Goal: Task Accomplishment & Management: Complete application form

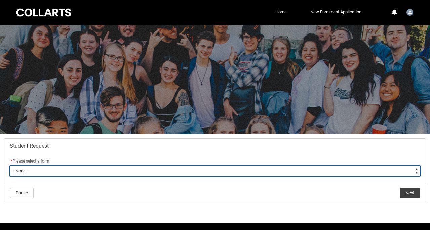
click at [135, 172] on select "--None-- Academic Transcript Application to Appeal Assignment Extension Change …" at bounding box center [215, 171] width 411 height 11
type lightning-select "Special_Consideration_Choice"
select select "Special_Consideration_Choice"
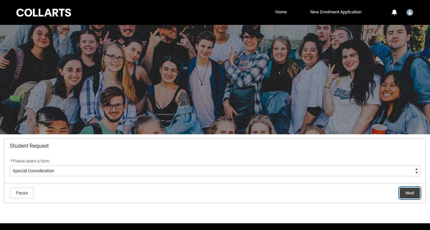
click at [412, 190] on button "Next" at bounding box center [410, 193] width 20 height 11
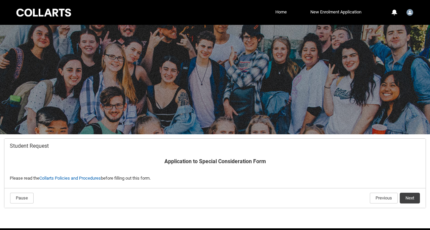
scroll to position [26, 0]
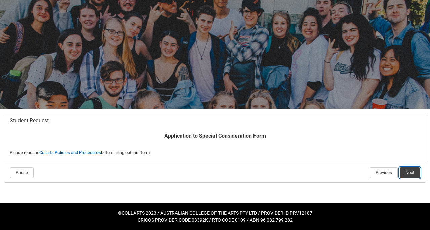
click at [408, 178] on button "Next" at bounding box center [410, 173] width 20 height 11
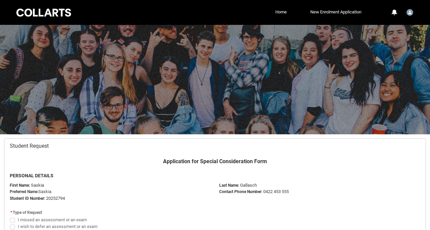
scroll to position [72, 0]
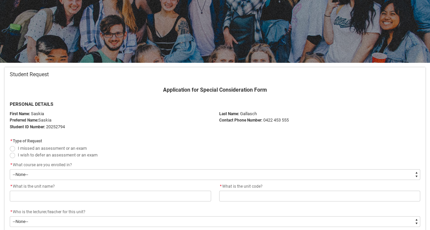
click at [12, 149] on span "Redu_Student_Request flow" at bounding box center [12, 148] width 5 height 5
click at [10, 145] on input "I missed an assessment or an exam" at bounding box center [9, 145] width 0 height 0
radio input "true"
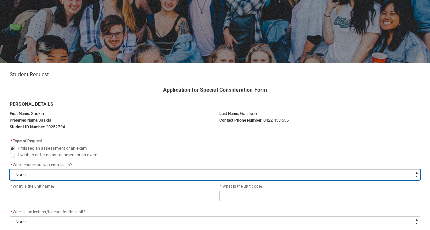
click at [30, 176] on select "--None-- Bachelor of Circus Arts" at bounding box center [215, 175] width 411 height 11
type lightning-select "recordPicklist_ProgramEnrollment.a0jOZ000003QRvhYAG"
select select "recordPicklist_ProgramEnrollment.a0jOZ000003QRvhYAG"
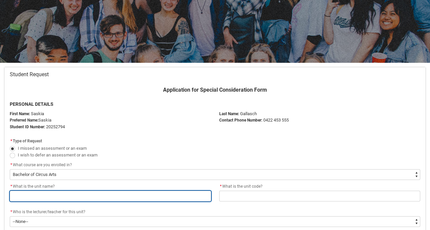
click at [41, 198] on input "Redu_Student_Request flow" at bounding box center [111, 196] width 202 height 11
type lightning-primitive-input-simple "Circus Specialisation Showcase"
type input "Circus Specialisation Showcase"
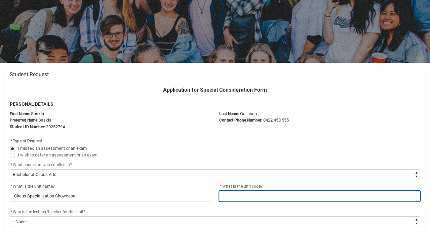
click at [235, 194] on input "Redu_Student_Request flow" at bounding box center [320, 196] width 202 height 11
type lightning-primitive-input-simple "NICSSH6"
type input "NICSSH6"
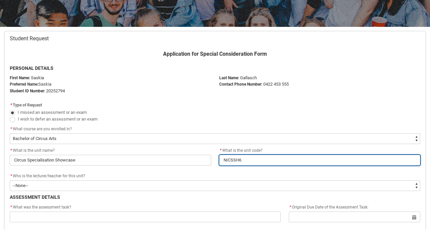
scroll to position [113, 0]
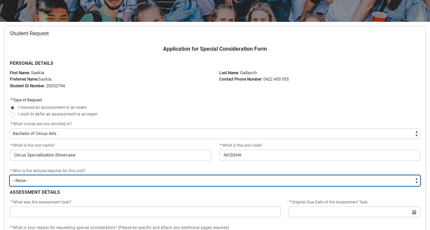
click at [137, 183] on select "--None-- [PERSON_NAME] [PERSON_NAME] [PERSON_NAME] [PERSON_NAME] [PERSON_NAME] …" at bounding box center [215, 181] width 411 height 11
type lightning-select "Faculty_NamefromAtoM.003OZ000007pJe5YAE"
select select "Faculty_NamefromAtoM.003OZ000007pJe5YAE"
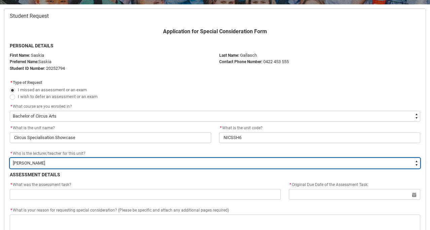
scroll to position [138, 0]
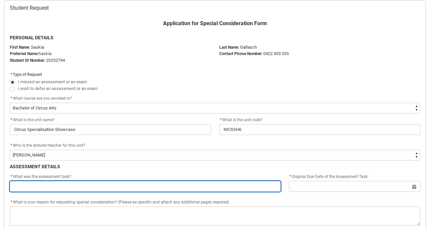
click at [91, 182] on input "Redu_Student_Request flow" at bounding box center [145, 186] width 271 height 11
type lightning-primitive-input-simple "AT1A - WIP Showcase Specialty A (Fringe) + AT1B - WIP Showcase Specialty B (NIC…"
type input "AT1A - WIP Showcase Specialty A (Fringe) + AT1B - WIP Showcase Specialty B (NIC…"
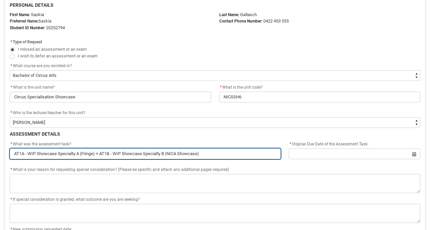
scroll to position [184, 0]
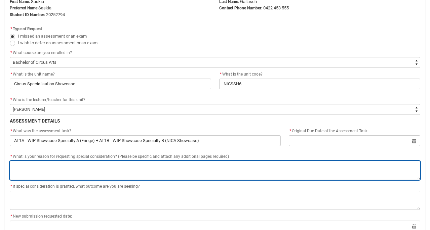
click at [141, 173] on textarea "*" at bounding box center [215, 170] width 411 height 19
paste textarea "On the morning of [DATE] I received a phone call from a friend to let me know t…"
type lightning-textarea "On the morning of [DATE] I received a phone call from a friend to let me know t…"
type textarea "On the morning of [DATE] I received a phone call from a friend to let me know t…"
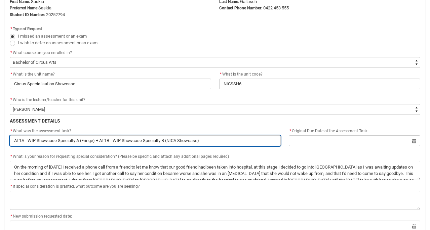
drag, startPoint x: 97, startPoint y: 141, endPoint x: 206, endPoint y: 137, distance: 108.7
click at [206, 137] on input "AT1A - WIP Showcase Specialty A (Fringe) + AT1B - WIP Showcase Specialty B (NIC…" at bounding box center [145, 141] width 271 height 11
type lightning-primitive-input-simple "AT1A - WIP Showcase Specialty A (Fringe)"
type input "AT1A - WIP Showcase Specialty A (Fringe)"
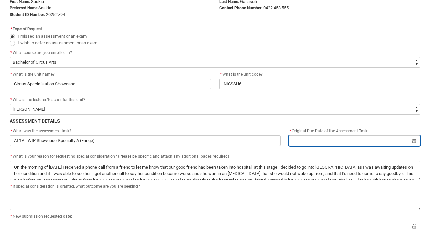
click at [308, 141] on input "Redu_Student_Request flow" at bounding box center [355, 141] width 132 height 11
select select "2025"
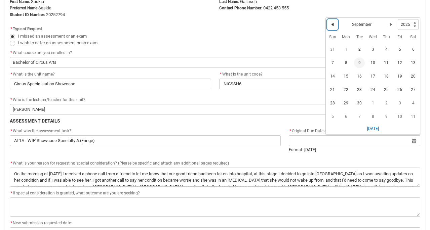
click at [332, 23] on lightning-primitive-icon "Date picker: September" at bounding box center [332, 24] width 5 height 5
click at [358, 106] on span "26" at bounding box center [359, 104] width 11 height 11
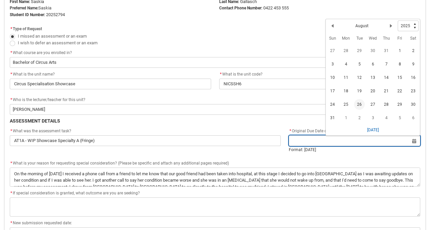
type lightning-datepicker "[DATE]"
type lightning-input "[DATE]"
type input "[DATE]"
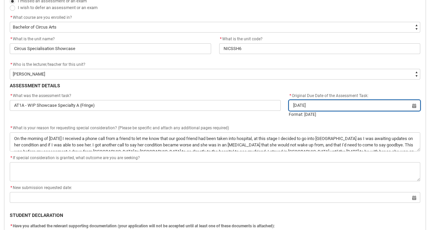
scroll to position [223, 0]
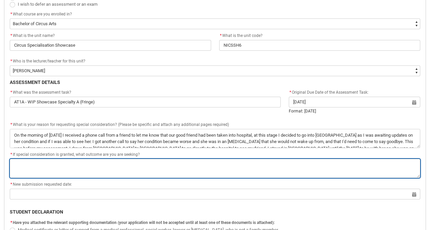
click at [151, 162] on textarea "*" at bounding box center [215, 168] width 411 height 19
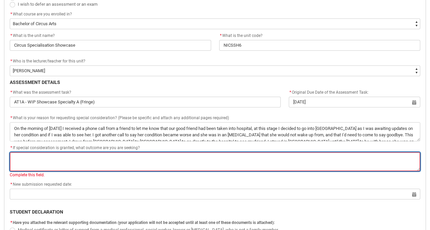
type lightning-textarea "T"
type textarea "T"
type lightning-textarea "To"
type textarea "To"
type lightning-textarea "To"
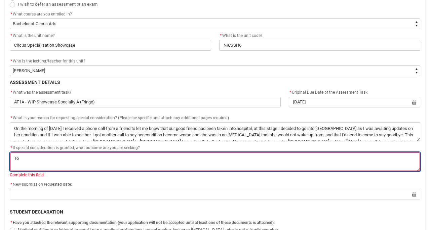
type textarea "To"
type lightning-textarea "To c"
type textarea "To c"
type lightning-textarea "To co"
type textarea "To co"
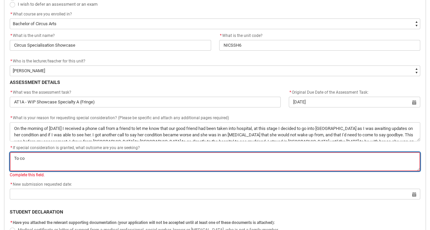
type lightning-textarea "To com"
type textarea "To com"
type lightning-textarea "To comp"
type textarea "To comp"
type lightning-textarea "To compl"
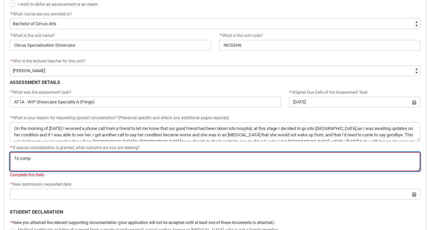
type textarea "To compl"
type lightning-textarea "To comple"
type textarea "To comple"
type lightning-textarea "To complet"
type textarea "To complet"
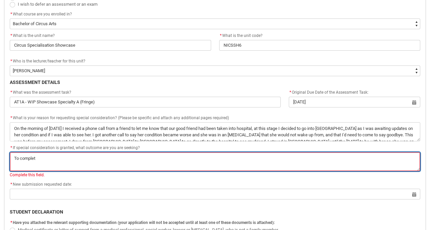
type lightning-textarea "To complete"
type textarea "To complete"
type lightning-textarea "To complete"
type textarea "To complete"
type lightning-textarea "To complete m"
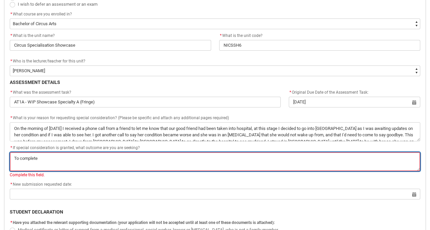
type textarea "To complete m"
type lightning-textarea "To complete my"
type textarea "To complete my"
type lightning-textarea "To complete my"
type textarea "To complete my"
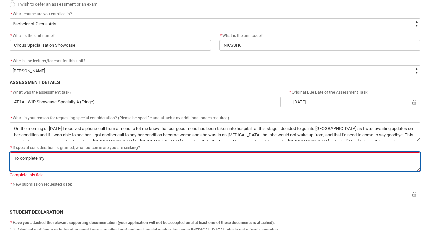
type lightning-textarea "To complete my a"
type textarea "To complete my a"
type lightning-textarea "To complete my as"
type textarea "To complete my as"
type lightning-textarea "To complete my ass"
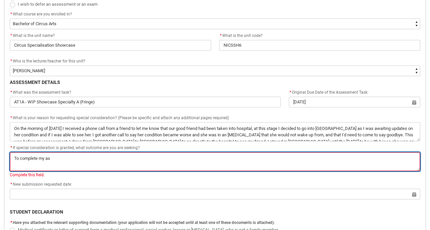
type textarea "To complete my ass"
type lightning-textarea "To complete my asse"
type textarea "To complete my asse"
type lightning-textarea "To complete my asses"
type textarea "To complete my asses"
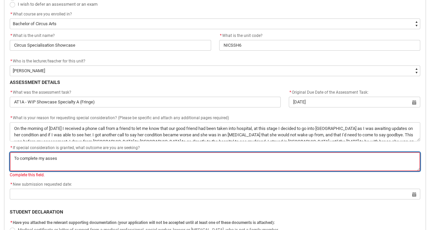
type lightning-textarea "To complete my assess"
type textarea "To complete my assess"
type lightning-textarea "To complete my assessm"
type textarea "To complete my assessm"
type lightning-textarea "To complete my assessme"
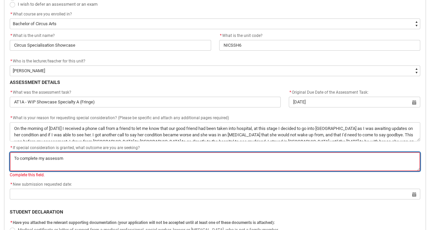
type textarea "To complete my assessme"
type lightning-textarea "To complete my assessmen"
type textarea "To complete my assessmen"
type lightning-textarea "To complete my assessment"
type textarea "To complete my assessment"
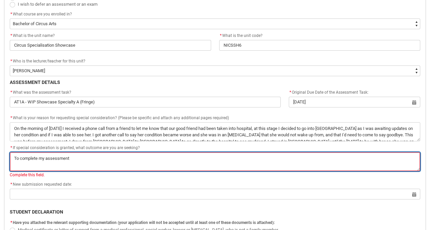
type lightning-textarea "To complete my assessments"
type textarea "To complete my assessments"
type lightning-textarea "To complete my assessments"
type textarea "To complete my assessments"
type lightning-textarea "To complete my assessments a"
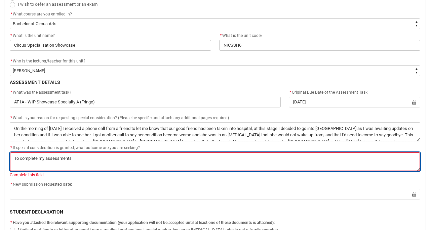
type textarea "To complete my assessments a"
type lightning-textarea "To complete my assessments a"
type textarea "To complete my assessments a"
type lightning-textarea "To complete my assessments a"
type textarea "To complete my assessments a"
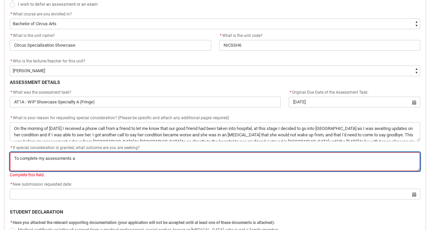
type lightning-textarea "To complete my assessments at"
type textarea "To complete my assessments at"
type lightning-textarea "To complete my assessments at"
type textarea "To complete my assessments at"
type lightning-textarea "To complete my assessments at a"
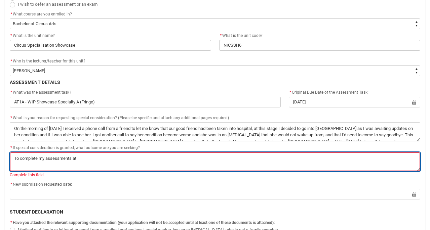
type textarea "To complete my assessments at a"
type lightning-textarea "To complete my assessments at a"
type textarea "To complete my assessments at a"
type lightning-textarea "To complete my assessments at a l"
type textarea "To complete my assessments at a l"
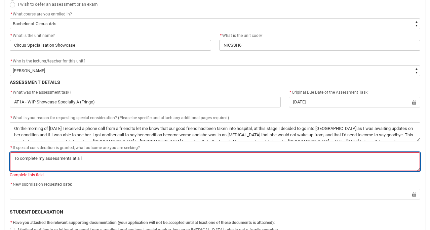
type lightning-textarea "To complete my assessments at a la"
type textarea "To complete my assessments at a la"
type lightning-textarea "To complete my assessments at a lat"
type textarea "To complete my assessments at a lat"
type lightning-textarea "To complete my assessments at a late"
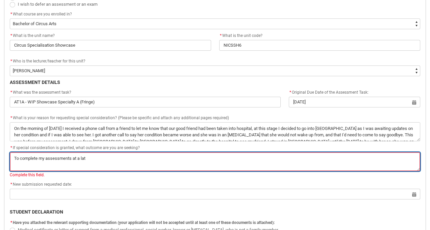
type textarea "To complete my assessments at a late"
type lightning-textarea "To complete my assessments at a later"
type textarea "To complete my assessments at a later"
type lightning-textarea "To complete my assessments at a later"
type textarea "To complete my assessments at a later"
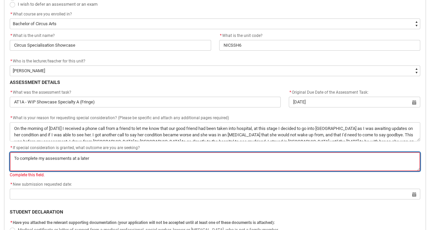
type lightning-textarea "To complete my assessments at a later d"
type textarea "To complete my assessments at a later d"
type lightning-textarea "To complete my assessments at a later da"
type textarea "To complete my assessments at a later da"
type lightning-textarea "To complete my assessments at a later dat"
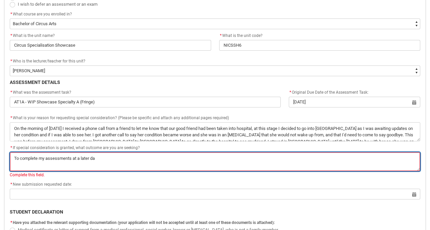
type textarea "To complete my assessments at a later dat"
type lightning-textarea "To complete my assessments at a later date"
type textarea "To complete my assessments at a later date"
type lightning-textarea "To complete my assessments at a later date"
type textarea "To complete my assessments at a later date"
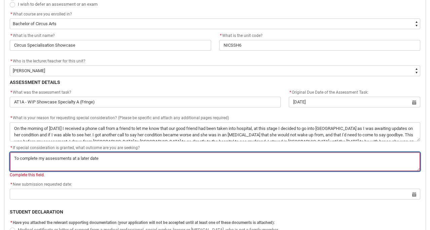
type lightning-textarea "To complete my assessments at a later date ("
type textarea "To complete my assessments at a later date ("
type lightning-textarea "To complete my assessments at a later date (w"
type textarea "To complete my assessments at a later date (w"
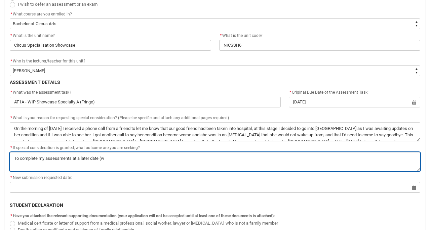
type lightning-textarea "To complete my assessments at a later date (we"
type textarea "To complete my assessments at a later date (we"
type lightning-textarea "To complete my assessments at a later date (wee"
type textarea "To complete my assessments at a later date (wee"
type lightning-textarea "To complete my assessments at a later date (week"
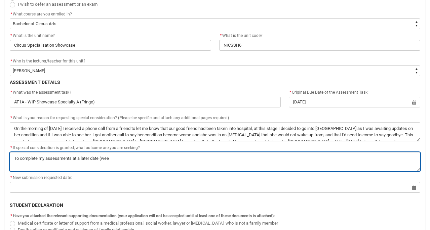
type textarea "To complete my assessments at a later date (week"
type lightning-textarea "To complete my assessments at a later date (week"
type textarea "To complete my assessments at a later date (week"
type lightning-textarea "To complete my assessments at a later date (week o"
type textarea "To complete my assessments at a later date (week o"
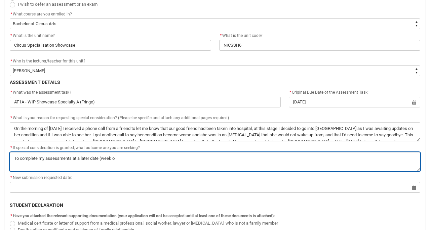
type lightning-textarea "To complete my assessments at a later date (week of"
type textarea "To complete my assessments at a later date (week of"
type lightning-textarea "To complete my assessments at a later date (week of"
type textarea "To complete my assessments at a later date (week of"
type lightning-textarea "To complete my assessments at a later date (week of"
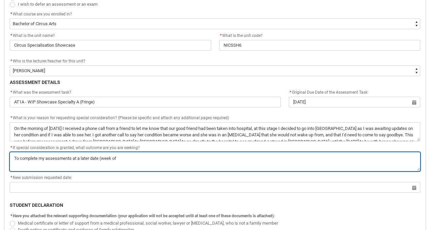
type textarea "To complete my assessments at a later date (week of"
type lightning-textarea "To complete my assessments at a later date (week o"
type textarea "To complete my assessments at a later date (week o"
type lightning-textarea "To complete my assessments at a later date (week"
type textarea "To complete my assessments at a later date (week"
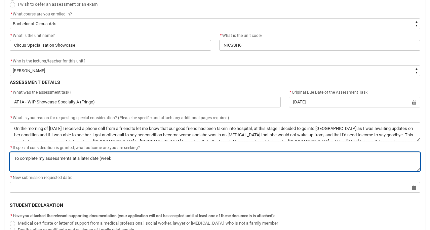
type lightning-textarea "To complete my assessments at a later date (week"
type textarea "To complete my assessments at a later date (week"
type lightning-textarea "To complete my assessments at a later date (wee"
type textarea "To complete my assessments at a later date (wee"
type lightning-textarea "To complete my assessments at a later date (we"
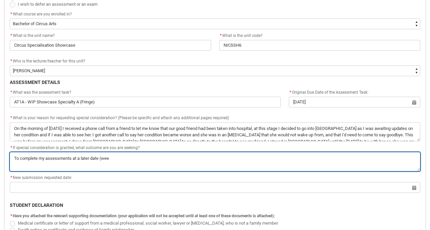
type textarea "To complete my assessments at a later date (we"
type lightning-textarea "To complete my assessments at a later date (w"
type textarea "To complete my assessments at a later date (w"
type lightning-textarea "To complete my assessments at a later date ("
type textarea "To complete my assessments at a later date ("
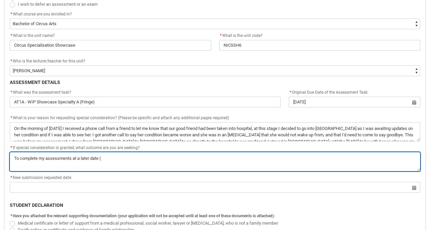
type lightning-textarea "To complete my assessments at a later date (b"
type textarea "To complete my assessments at a later date (b"
type lightning-textarea "To complete my assessments at a later date (by"
type textarea "To complete my assessments at a later date (by"
type lightning-textarea "To complete my assessments at a later date (by"
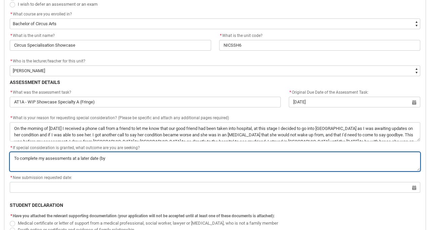
type textarea "To complete my assessments at a later date (by"
type lightning-textarea "To complete my assessments at a later date (by e"
type textarea "To complete my assessments at a later date (by e"
type lightning-textarea "To complete my assessments at a later date (by en"
type textarea "To complete my assessments at a later date (by en"
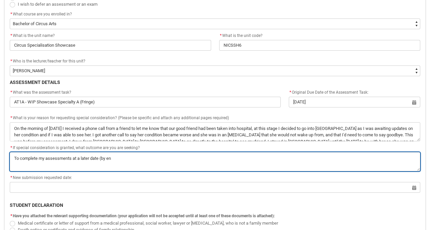
type lightning-textarea "To complete my assessments at a later date (by end"
type textarea "To complete my assessments at a later date (by end"
type lightning-textarea "To complete my assessments at a later date (by end"
type textarea "To complete my assessments at a later date (by end"
type lightning-textarea "To complete my assessments at a later date (by end o"
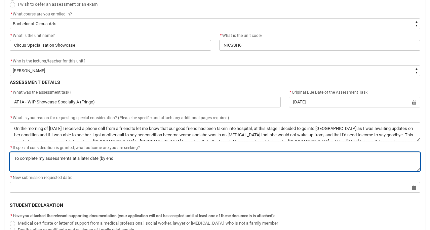
type textarea "To complete my assessments at a later date (by end o"
type lightning-textarea "To complete my assessments at a later date (by end of"
type textarea "To complete my assessments at a later date (by end of"
type lightning-textarea "To complete my assessments at a later date (by end of"
type textarea "To complete my assessments at a later date (by end of"
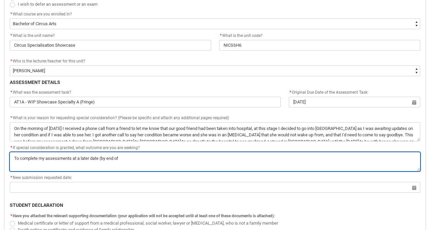
type lightning-textarea "To complete my assessments at a later date (by end of w"
type textarea "To complete my assessments at a later date (by end of w"
type lightning-textarea "To complete my assessments at a later date (by end of we"
type textarea "To complete my assessments at a later date (by end of we"
type lightning-textarea "To complete my assessments at a later date (by end of wee"
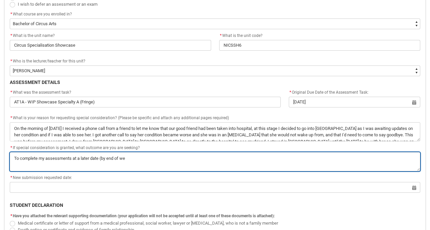
type textarea "To complete my assessments at a later date (by end of wee"
type lightning-textarea "To complete my assessments at a later date (by end of week"
type textarea "To complete my assessments at a later date (by end of week"
type lightning-textarea "To complete my assessments at a later date (by end of week"
type textarea "To complete my assessments at a later date (by end of week"
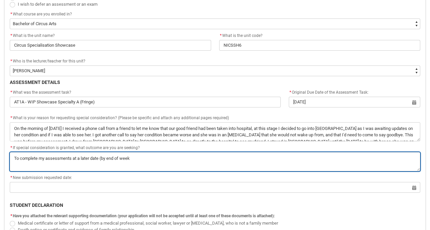
type lightning-textarea "To complete my assessments at a later date (by end of week 9"
type textarea "To complete my assessments at a later date (by end of week 9"
type lightning-textarea "To complete my assessments at a later date (by end of week 9"
type textarea "To complete my assessments at a later date (by end of week 9"
type lightning-textarea "To complete my assessments at a later date (by end of week 9"
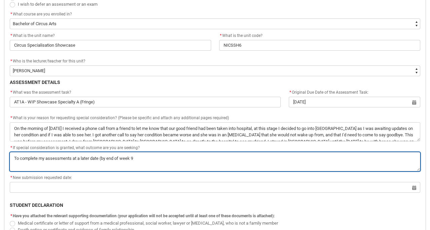
type textarea "To complete my assessments at a later date (by end of week 9"
type lightning-textarea "To complete my assessments at a later date (by end of week"
type textarea "To complete my assessments at a later date (by end of week"
type lightning-textarea "To complete my assessments at a later date (by end of week 8"
type textarea "To complete my assessments at a later date (by end of week 8"
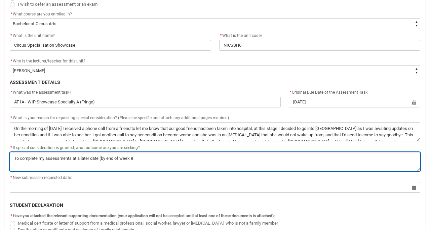
type lightning-textarea "To complete my assessments at a later date (by end of week 8"
type textarea "To complete my assessments at a later date (by end of week 8"
type lightning-textarea "To complete my assessments at a later date (by end of week 8 /"
type textarea "To complete my assessments at a later date (by end of week 8 /"
type lightning-textarea "To complete my assessments at a later date (by end of week 8 /"
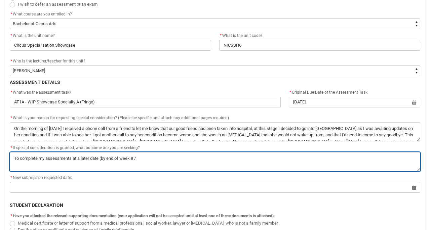
type textarea "To complete my assessments at a later date (by end of week 8 /"
type lightning-textarea "To complete my assessments at a later date (by end of week 8 / s"
type textarea "To complete my assessments at a later date (by end of week 8 / s"
type lightning-textarea "To complete my assessments at a later date (by end of week 8 / se"
type textarea "To complete my assessments at a later date (by end of week 8 / se"
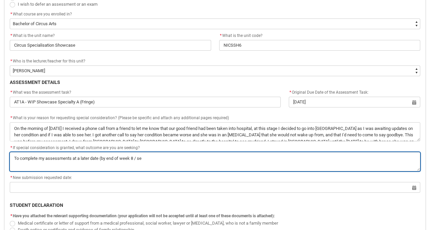
type lightning-textarea "To complete my assessments at a later date (by end of week 8 / sep"
type textarea "To complete my assessments at a later date (by end of week 8 / sep"
type lightning-textarea "To complete my assessments at a later date (by end of week 8 / sept"
type textarea "To complete my assessments at a later date (by end of week 8 / sept"
type lightning-textarea "To complete my assessments at a later date (by end of week 8 / septe"
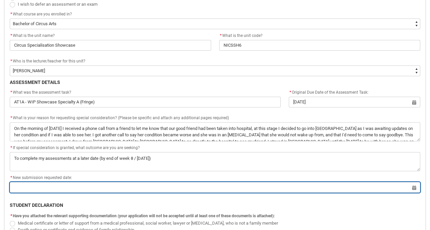
click at [97, 189] on input "Redu_Student_Request flow" at bounding box center [215, 187] width 411 height 11
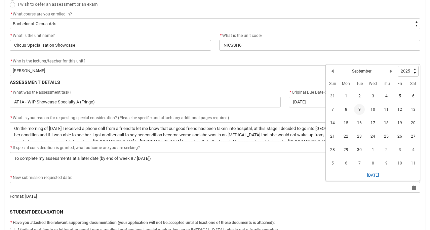
click at [362, 112] on span "9" at bounding box center [359, 109] width 11 height 11
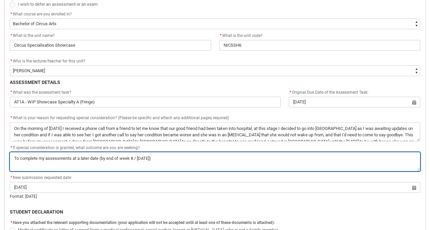
click at [144, 159] on textarea "*" at bounding box center [215, 161] width 411 height 19
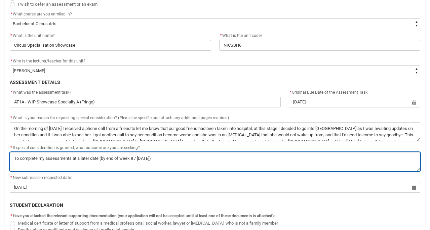
click at [144, 159] on textarea "*" at bounding box center [215, 161] width 411 height 19
click at [142, 158] on textarea "*" at bounding box center [215, 161] width 411 height 19
click at [147, 168] on textarea "*" at bounding box center [215, 161] width 411 height 19
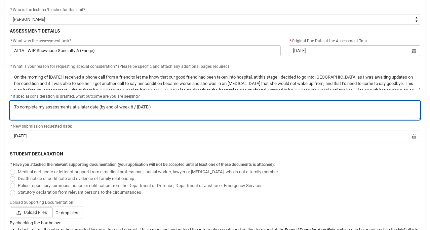
scroll to position [275, 0]
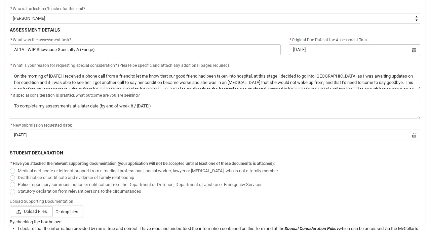
click at [13, 193] on span "Redu_Student_Request flow" at bounding box center [12, 191] width 5 height 5
click at [10, 188] on input "Statutory declaration from relevant persons to the circumstances" at bounding box center [9, 188] width 0 height 0
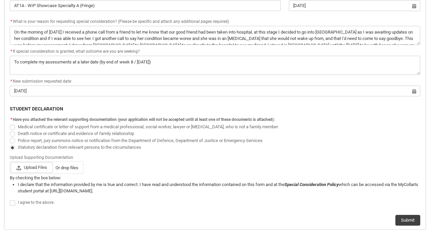
scroll to position [321, 0]
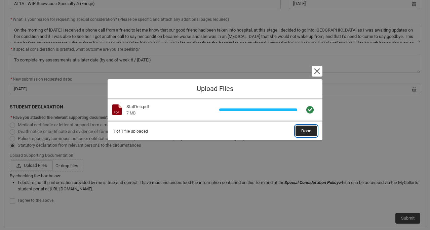
click at [305, 132] on span "Done" at bounding box center [306, 131] width 10 height 10
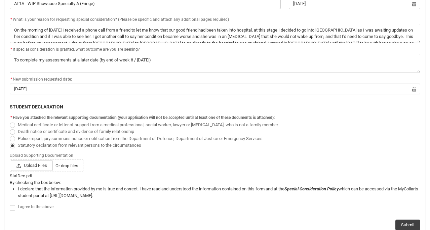
click at [11, 209] on span "Redu_Student_Request flow" at bounding box center [12, 208] width 5 height 5
click at [10, 205] on input "Redu_Student_Request flow" at bounding box center [9, 204] width 0 height 0
click at [410, 224] on button "Submit" at bounding box center [408, 225] width 25 height 11
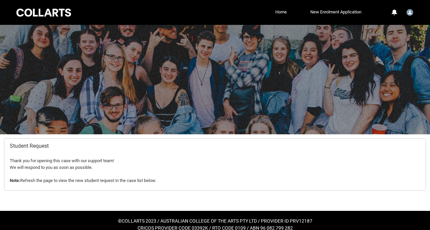
scroll to position [8, 0]
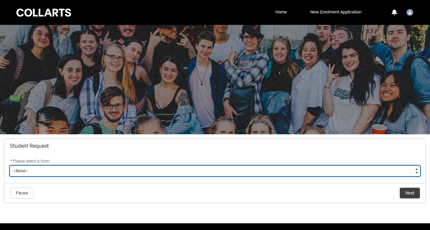
click at [110, 171] on select "--None-- Academic Transcript Application to Appeal Assignment Extension Change …" at bounding box center [215, 171] width 411 height 11
type lightning-select "Special_Consideration_Choice"
select select "Special_Consideration_Choice"
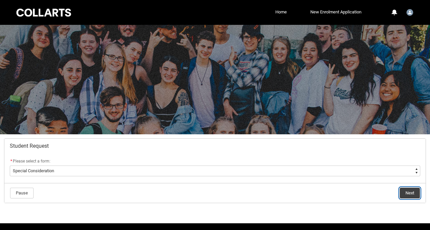
click at [412, 190] on button "Next" at bounding box center [410, 193] width 20 height 11
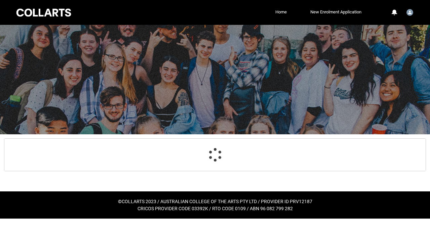
scroll to position [26, 0]
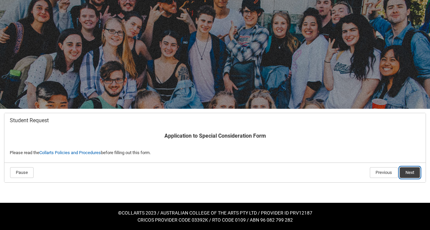
click at [412, 173] on button "Next" at bounding box center [410, 173] width 20 height 11
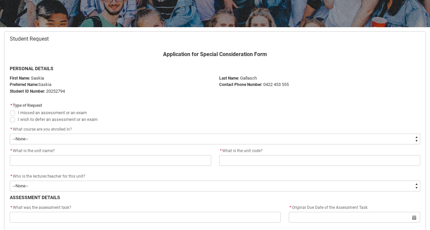
scroll to position [110, 0]
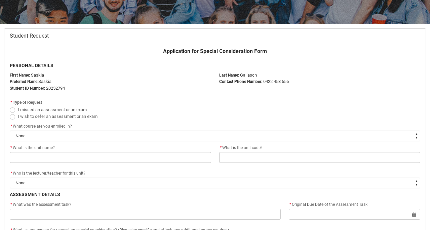
click at [14, 110] on span "Redu_Student_Request flow" at bounding box center [12, 110] width 5 height 5
click at [10, 106] on input "I missed an assessment or an exam" at bounding box center [9, 106] width 0 height 0
radio input "true"
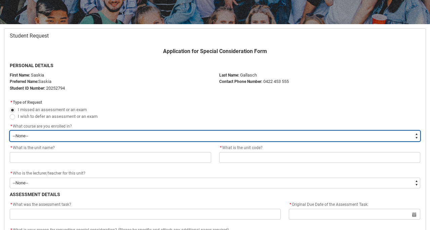
click at [27, 136] on select "--None-- Bachelor of Circus Arts" at bounding box center [215, 136] width 411 height 11
type lightning-select "recordPicklist_ProgramEnrollment.a0jOZ000003QRvhYAG"
select select "recordPicklist_ProgramEnrollment.a0jOZ000003QRvhYAG"
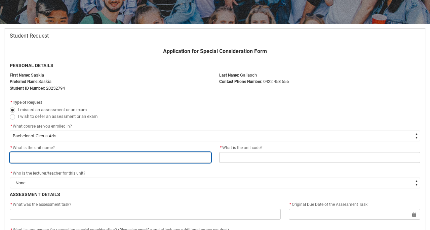
click at [35, 160] on input "Redu_Student_Request flow" at bounding box center [111, 157] width 202 height 11
type lightning-primitive-input-simple "Circus Specialisation Showcase"
type input "Circus Specialisation Showcase"
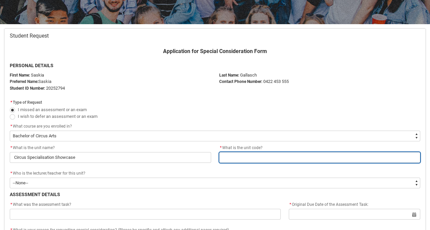
click at [258, 152] on input "Redu_Student_Request flow" at bounding box center [320, 157] width 202 height 11
type lightning-primitive-input-simple "NICSSH6"
type input "NICSSH6"
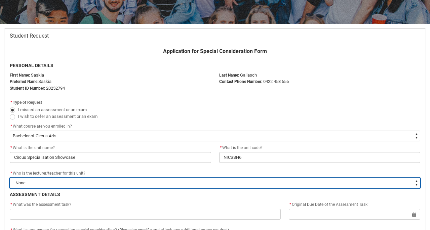
click at [128, 182] on select "--None-- [PERSON_NAME] [PERSON_NAME] [PERSON_NAME] [PERSON_NAME] [PERSON_NAME] …" at bounding box center [215, 183] width 411 height 11
type lightning-select "Faculty_NamefromAtoM.003OZ000007pJe5YAE"
select select "Faculty_NamefromAtoM.003OZ000007pJe5YAE"
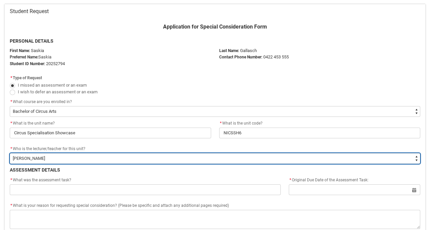
scroll to position [137, 0]
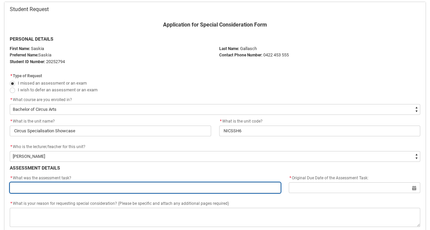
click at [77, 188] on input "Redu_Student_Request flow" at bounding box center [145, 188] width 271 height 11
type lightning-primitive-input-simple "AT1A - WIP Showcase Specialty A (Fringe) + AT1B - WIP Showcase Specialty B (NIC…"
type input "AT1A - WIP Showcase Specialty A (Fringe) + AT1B - WIP Showcase Specialty B (NIC…"
drag, startPoint x: 76, startPoint y: 188, endPoint x: 96, endPoint y: 185, distance: 19.3
click at [96, 185] on input "AT1A - WIP Showcase Specialty A (Fringe) + AT1B - WIP Showcase Specialty B (NIC…" at bounding box center [145, 188] width 271 height 11
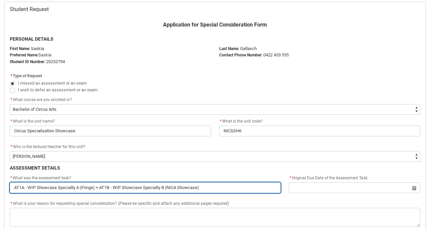
drag, startPoint x: 100, startPoint y: 191, endPoint x: 22, endPoint y: 177, distance: 79.5
click at [22, 177] on div "* What was the assessment task? AT1A - WIP Showcase Specialty A (Fringe) + AT1B…" at bounding box center [145, 184] width 271 height 19
type lightning-primitive-input-simple "AT1B - WIP Showcase Specialty B (NICA Showcase)"
type input "AT1B - WIP Showcase Specialty B (NICA Showcase)"
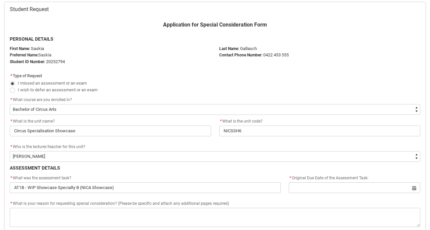
click at [309, 196] on div "* What was the assessment task? AT1B - WIP Showcase Specialty B (NICA Showcase)…" at bounding box center [215, 188] width 419 height 26
click at [311, 194] on flowruntime-screen-field "* Original Due Date of the Assessment Task: Select a date for Format: 31 Dec 20…" at bounding box center [355, 186] width 140 height 22
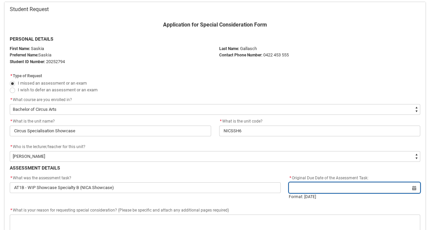
click at [314, 188] on input "Redu_Student_Request flow" at bounding box center [355, 188] width 132 height 11
select select "2025"
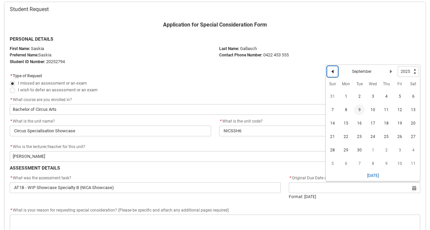
click at [332, 70] on lightning-primitive-icon "Date picker: September" at bounding box center [332, 71] width 5 height 5
click at [399, 150] on span "29" at bounding box center [400, 151] width 11 height 11
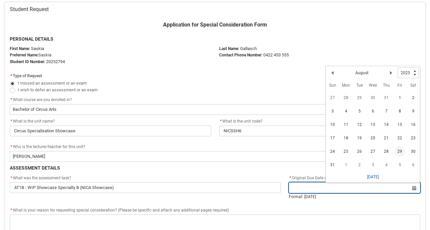
type lightning-datepicker "2025-08-29"
type lightning-input "2025-08-29"
type input "29 Aug 2025"
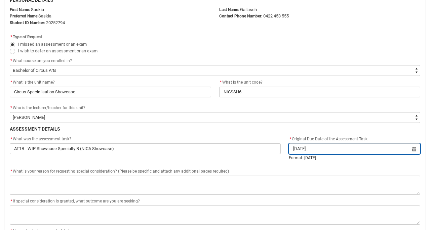
scroll to position [185, 0]
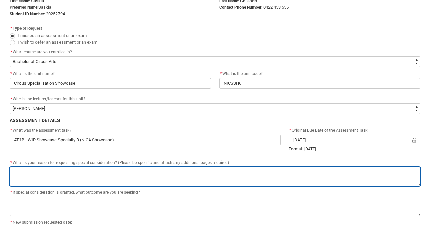
click at [199, 177] on textarea "*" at bounding box center [215, 176] width 411 height 19
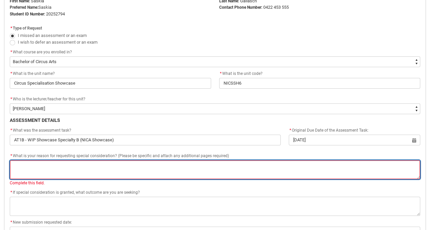
paste textarea "On the morning of [DATE] I received a phone call from a friend to let me know t…"
type lightning-textarea "On the morning of [DATE] I received a phone call from a friend to let me know t…"
type textarea "On the morning of [DATE] I received a phone call from a friend to let me know t…"
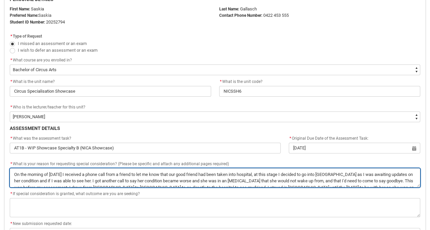
scroll to position [177, 0]
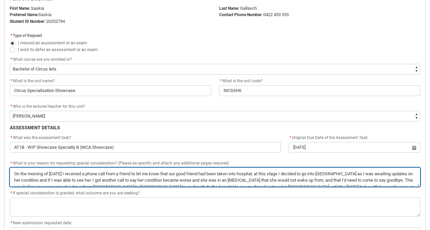
click at [95, 177] on textarea "*" at bounding box center [215, 177] width 411 height 19
type lightning-textarea "On the morning of Tuesday the 26th of August I received a phone call from a fri…"
type textarea "On the morning of Tuesday the 26th of August I received a phone call from a fri…"
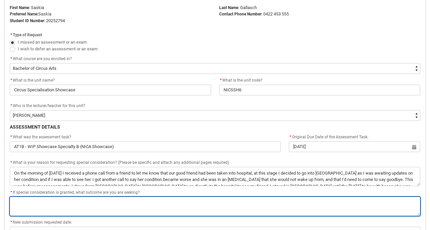
click at [82, 212] on textarea "*" at bounding box center [215, 206] width 411 height 19
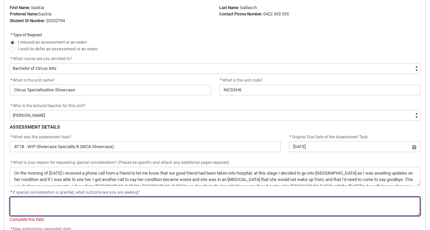
paste textarea "To complete my assessments by week 8 (completed today - 9th September) 9 Septem…"
type lightning-textarea "To complete my assessments by week 8 (completed today - 9th September) 9 Septem…"
type textarea "To complete my assessments by week 8 (completed today - 9th September) 9 Septem…"
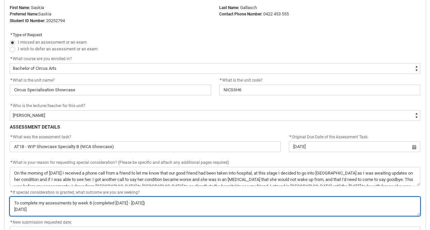
click at [78, 202] on textarea "*" at bounding box center [215, 206] width 411 height 19
type lightning-textarea "To complete my assessments by week 8 (completed today - 9th September) 9 Septem…"
type textarea "To complete my assessments by week 8 (completed today - 9th September) 9 Septem…"
type lightning-textarea "To complete my assessments by e week 8 (completed today - 9th September) 9 Sept…"
type textarea "To complete my assessments by e week 8 (completed today - 9th September) 9 Sept…"
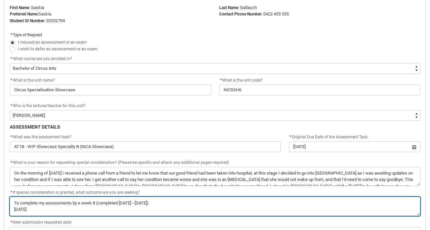
type lightning-textarea "To complete my assessments by en week 8 (completed today - 9th September) 9 Sep…"
type textarea "To complete my assessments by en week 8 (completed today - 9th September) 9 Sep…"
type lightning-textarea "To complete my assessments by end week 8 (completed today - 9th September) 9 Se…"
type textarea "To complete my assessments by end week 8 (completed today - 9th September) 9 Se…"
type lightning-textarea "To complete my assessments by end week 8 (completed today - 9th September) 9 Se…"
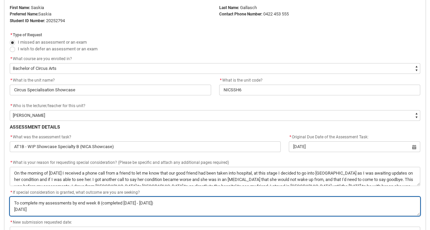
type textarea "To complete my assessments by end week 8 (completed today - 9th September) 9 Se…"
type lightning-textarea "To complete my assessments by end o week 8 (completed today - 9th September) 9 …"
type textarea "To complete my assessments by end o week 8 (completed today - 9th September) 9 …"
type lightning-textarea "To complete my assessments by end od week 8 (completed today - 9th September) 9…"
type textarea "To complete my assessments by end od week 8 (completed today - 9th September) 9…"
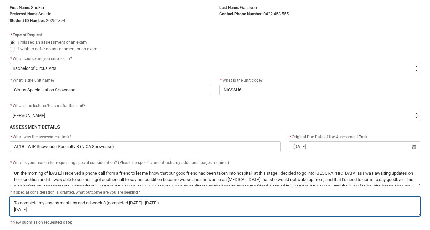
type lightning-textarea "To complete my assessments by end o week 8 (completed today - 9th September) 9 …"
type textarea "To complete my assessments by end o week 8 (completed today - 9th September) 9 …"
type lightning-textarea "To complete my assessments by end of week 8 (completed today - 9th September) 9…"
type textarea "To complete my assessments by end of week 8 (completed today - 9th September) 9…"
drag, startPoint x: 108, startPoint y: 202, endPoint x: 139, endPoint y: 209, distance: 31.3
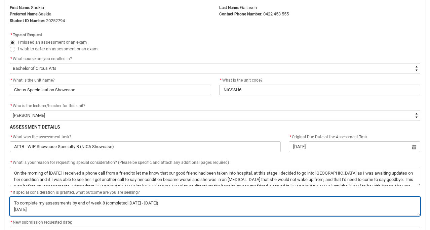
click at [139, 209] on textarea "*" at bounding box center [215, 206] width 411 height 19
type lightning-textarea "To complete my assessments by end of week 8 ("
type textarea "To complete my assessments by end of week 8 ("
type lightning-textarea "To complete my assessments by end of week 8"
type textarea "To complete my assessments by end of week 8"
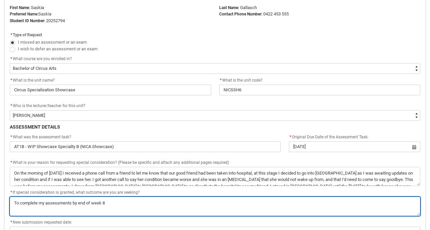
type lightning-textarea "To complete my assessments by end of week 8 /"
type textarea "To complete my assessments by end of week 8 /"
type lightning-textarea "To complete my assessments by end of week 8 /"
type textarea "To complete my assessments by end of week 8 /"
type lightning-textarea "To complete my assessments by end of week 8 / 1"
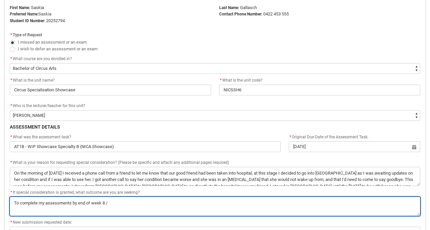
type textarea "To complete my assessments by end of week 8 / 1"
type lightning-textarea "To complete my assessments by end of week 8 / 12"
type textarea "To complete my assessments by end of week 8 / 12"
type lightning-textarea "To complete my assessments by end of week 8 / 12t"
type textarea "To complete my assessments by end of week 8 / 12t"
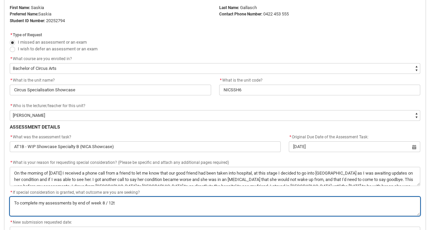
type lightning-textarea "To complete my assessments by end of week 8 / 12th"
type textarea "To complete my assessments by end of week 8 / 12th"
type lightning-textarea "To complete my assessments by end of week 8 / 12th"
type textarea "To complete my assessments by end of week 8 / 12th"
type lightning-textarea "To complete my assessments by end of week 8 / 12th S"
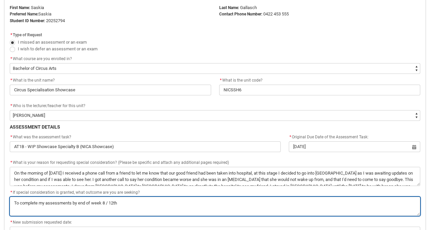
type textarea "To complete my assessments by end of week 8 / 12th S"
type lightning-textarea "To complete my assessments by end of week 8 / 12th Se"
type textarea "To complete my assessments by end of week 8 / 12th Se"
type lightning-textarea "To complete my assessments by end of week 8 / 12th Sep"
type textarea "To complete my assessments by end of week 8 / 12th Sep"
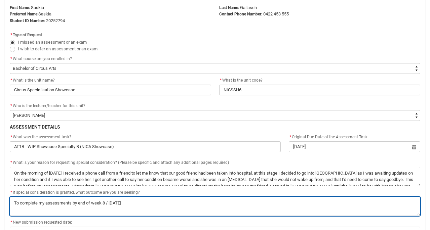
type lightning-textarea "To complete my assessments by end of week 8 / 12th Sept"
type textarea "To complete my assessments by end of week 8 / 12th Sept"
type lightning-textarea "To complete my assessments by end of week 8 / 12th Septe"
type textarea "To complete my assessments by end of week 8 / 12th Septe"
type lightning-textarea "To complete my assessments by end of week 8 / 12th Septem"
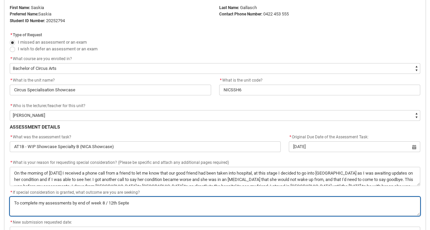
type textarea "To complete my assessments by end of week 8 / 12th Septem"
type lightning-textarea "To complete my assessments by end of week 8 / 12th Septemb"
type textarea "To complete my assessments by end of week 8 / 12th Septemb"
type lightning-textarea "To complete my assessments by end of week 8 / 12th Septembe"
type textarea "To complete my assessments by end of week 8 / 12th Septembe"
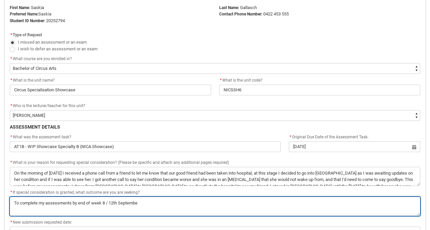
type lightning-textarea "To complete my assessments by end of week 8 / 12th September"
type textarea "To complete my assessments by end of week 8 / 12th September"
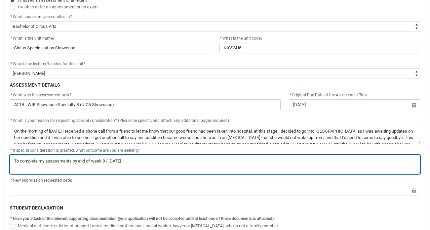
scroll to position [237, 0]
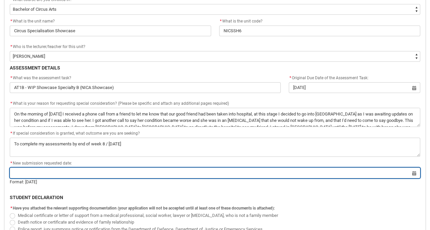
click at [88, 173] on input "Redu_Student_Request flow" at bounding box center [215, 173] width 411 height 11
select select "2025"
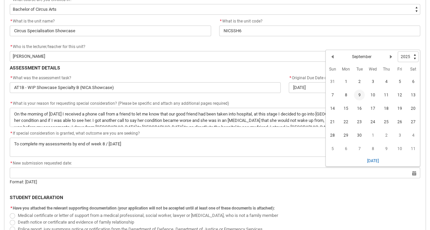
click at [358, 91] on span "9" at bounding box center [359, 95] width 11 height 11
type lightning-datepicker "[DATE]"
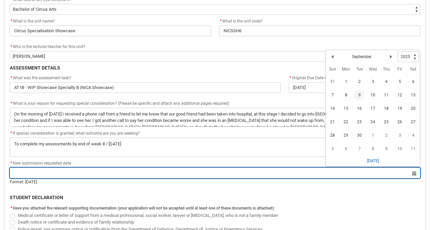
type lightning-input "[DATE]"
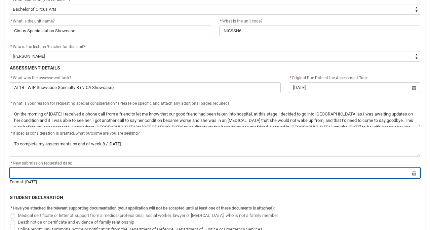
type input "[DATE]"
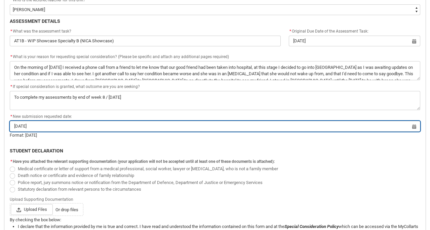
scroll to position [285, 0]
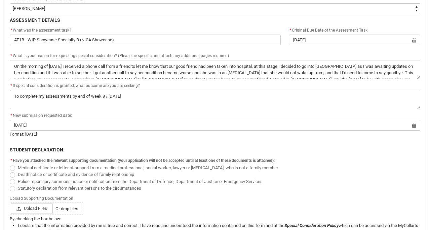
click at [13, 188] on span "Redu_Student_Request flow" at bounding box center [12, 188] width 5 height 5
click at [10, 185] on input "Statutory declaration from relevant persons to the circumstances" at bounding box center [9, 185] width 0 height 0
radio input "true"
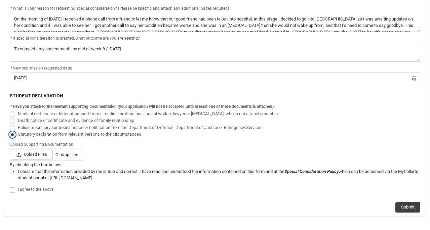
scroll to position [338, 0]
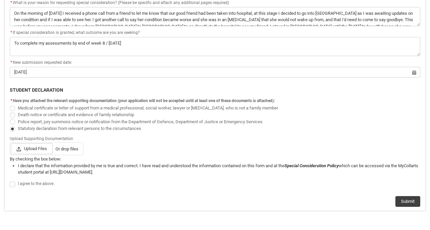
click at [11, 184] on span "Redu_Student_Request flow" at bounding box center [12, 184] width 5 height 5
click at [10, 181] on input "Redu_Student_Request flow" at bounding box center [9, 181] width 0 height 0
type lightning-input "true"
checkbox input "true"
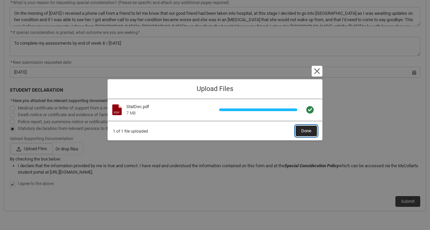
click at [311, 133] on span "Done" at bounding box center [306, 131] width 10 height 10
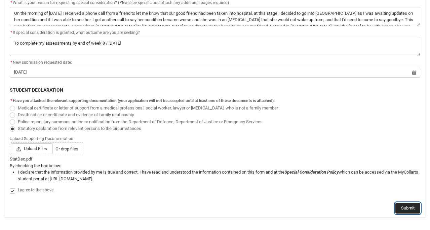
click at [408, 211] on button "Submit" at bounding box center [408, 208] width 25 height 11
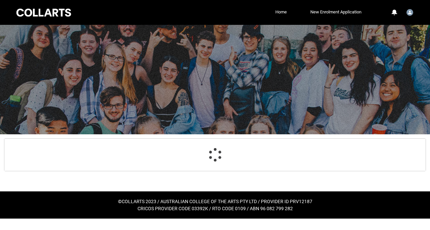
scroll to position [8, 0]
